Goal: Transaction & Acquisition: Purchase product/service

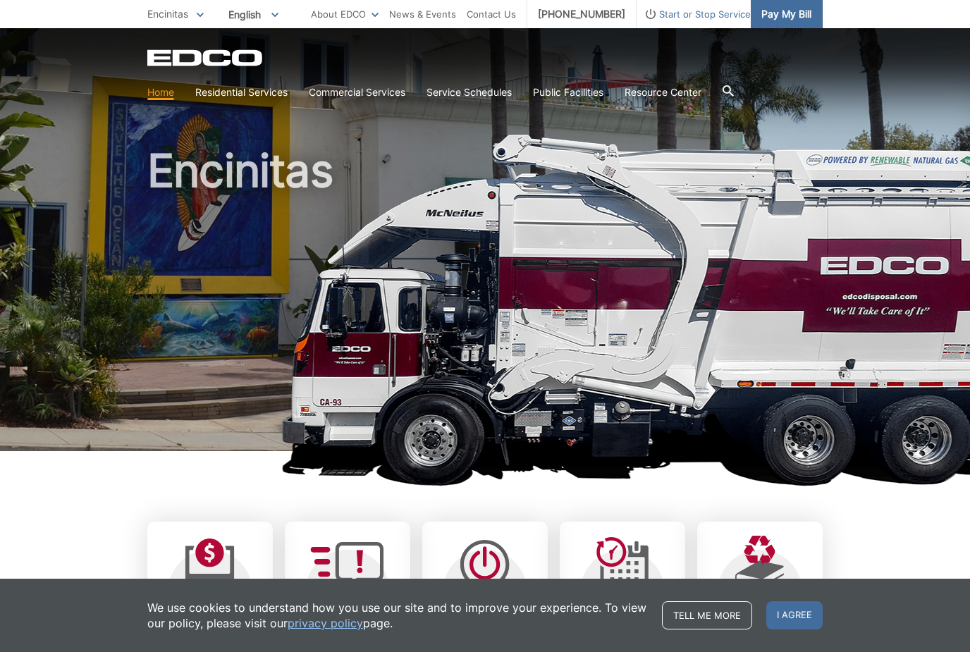
click at [803, 25] on link "Pay My Bill" at bounding box center [786, 14] width 72 height 28
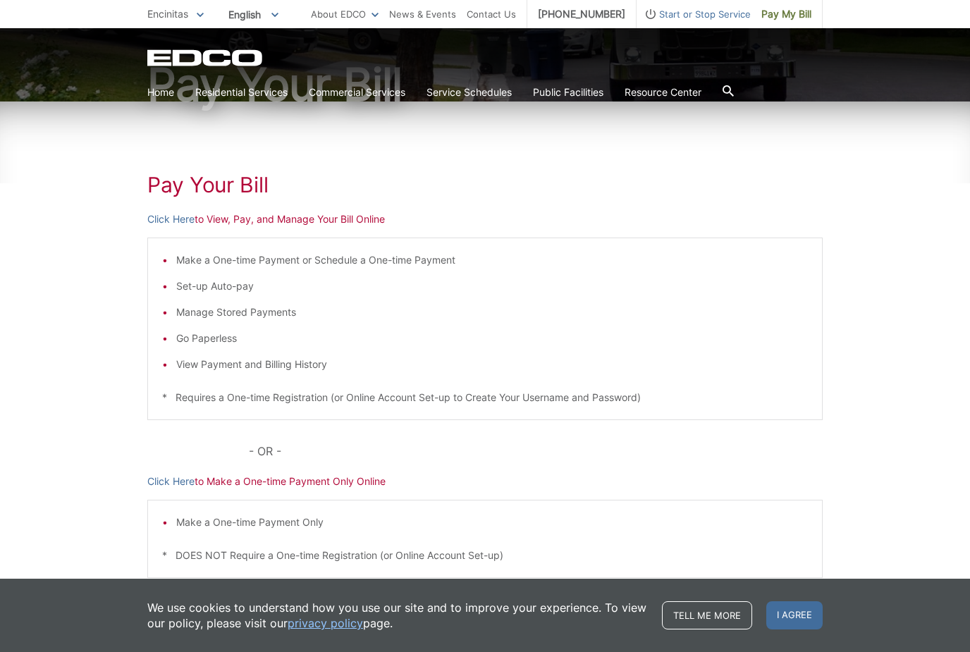
scroll to position [149, 0]
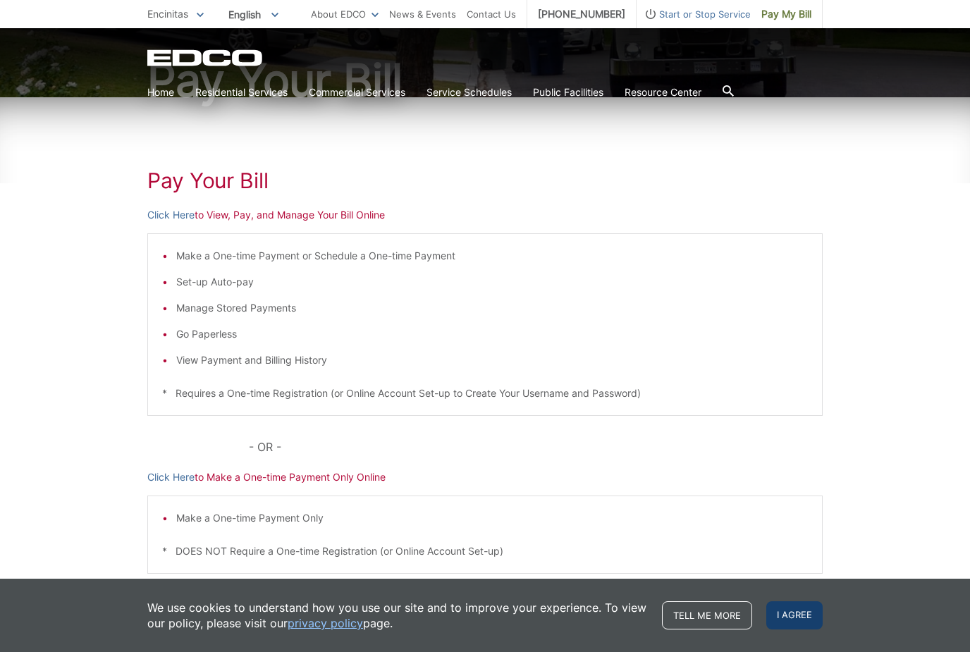
click at [805, 629] on span "I agree" at bounding box center [794, 615] width 56 height 28
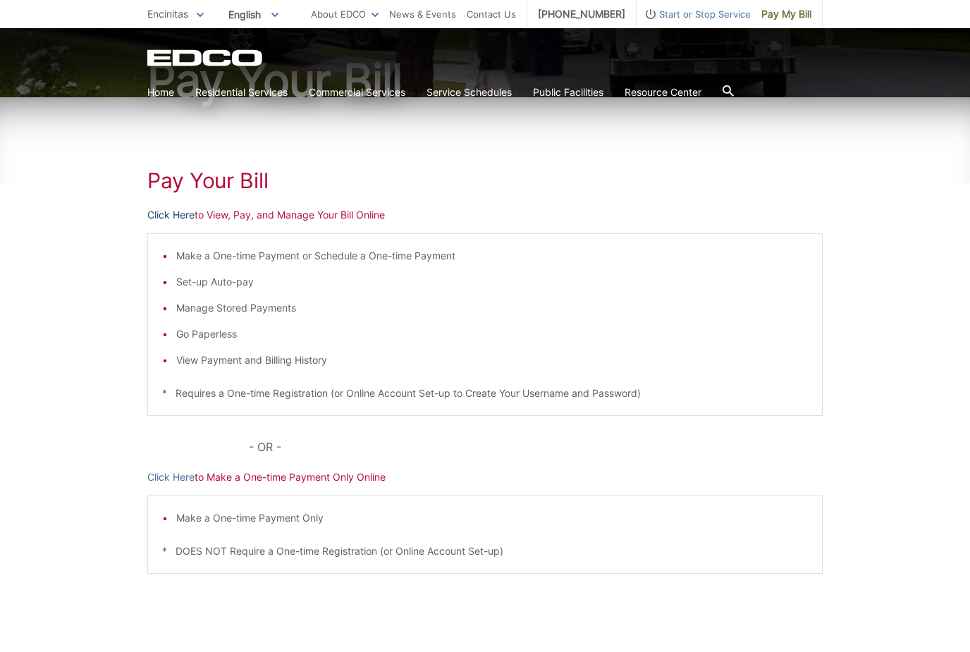
click at [179, 207] on link "Click Here" at bounding box center [170, 215] width 47 height 16
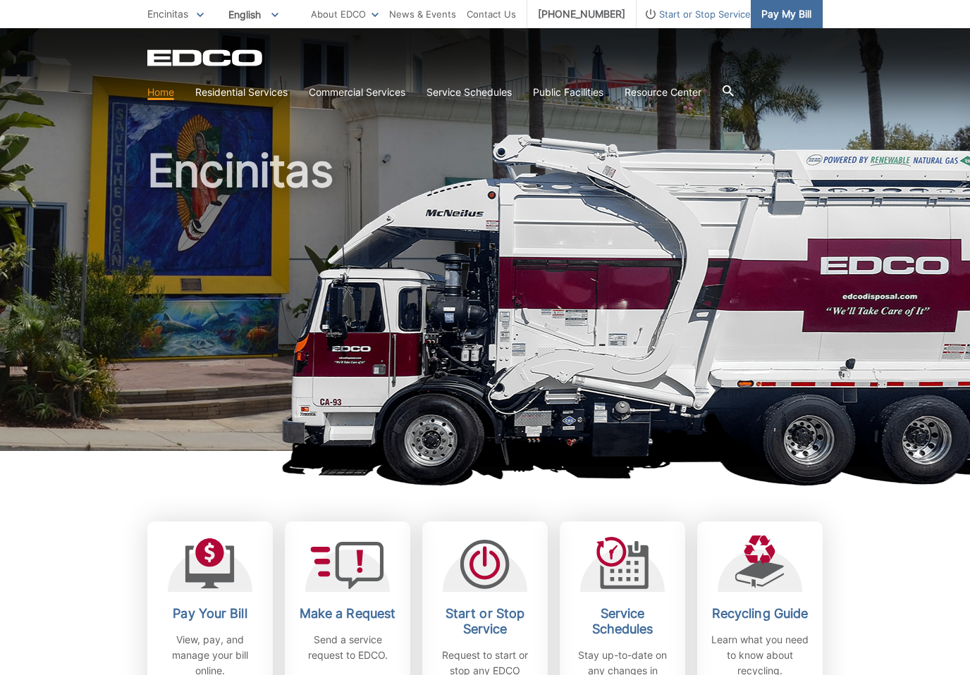
click at [781, 18] on span "Pay My Bill" at bounding box center [786, 14] width 50 height 16
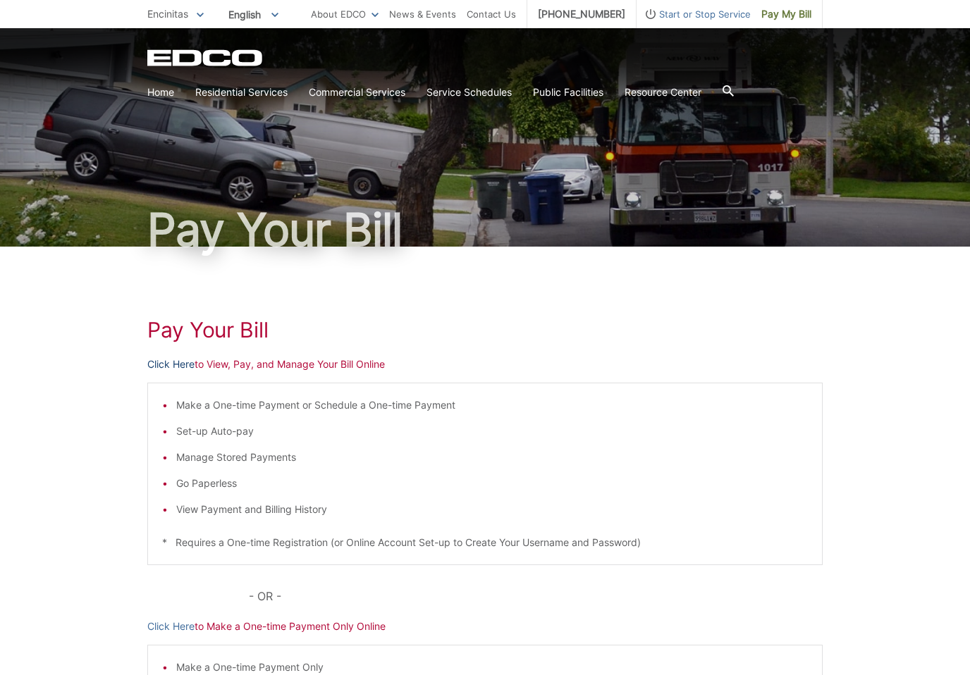
click at [173, 371] on link "Click Here" at bounding box center [170, 365] width 47 height 16
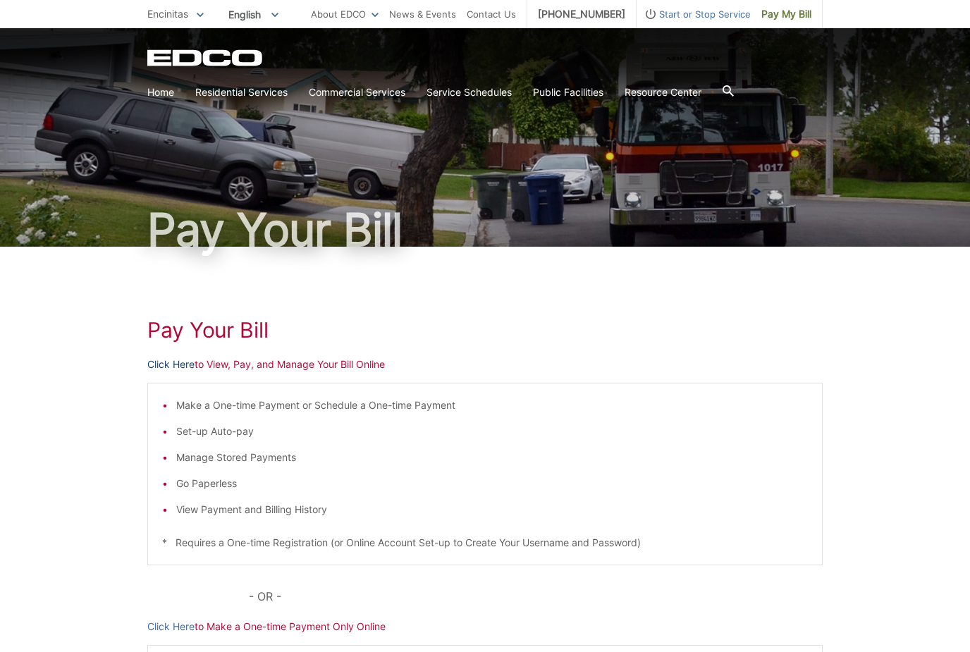
click at [189, 357] on link "Click Here" at bounding box center [170, 365] width 47 height 16
